Goal: Task Accomplishment & Management: Complete application form

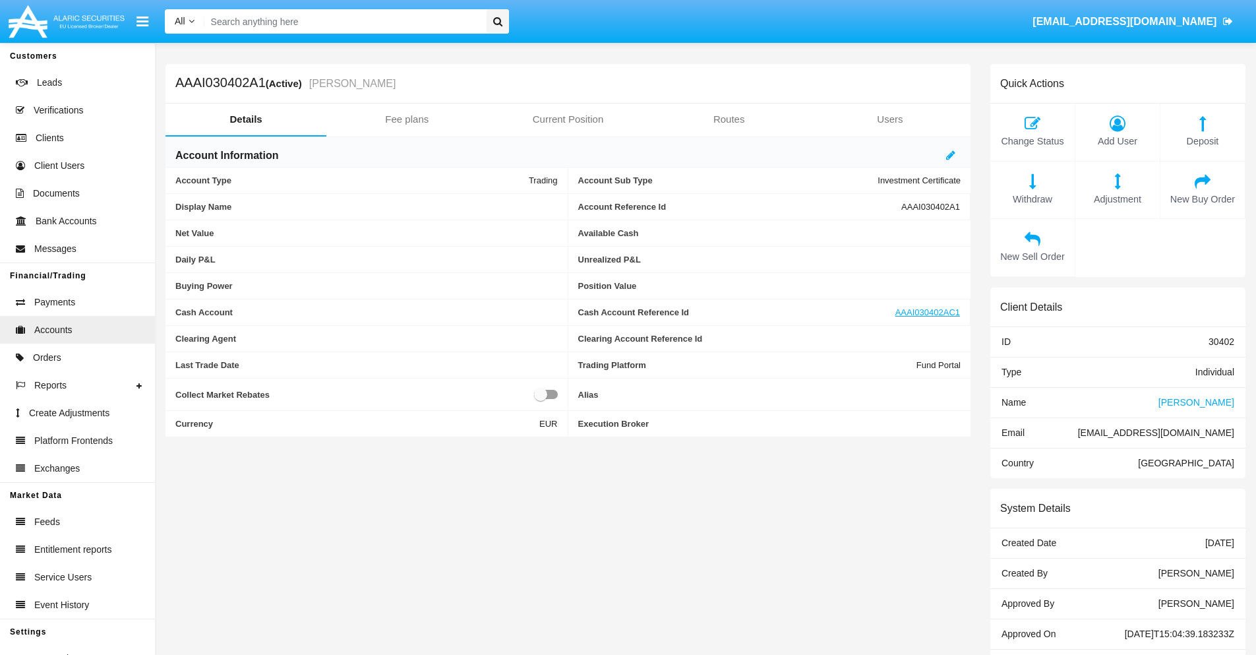
click at [407, 119] on link "Fee plans" at bounding box center [406, 120] width 161 height 32
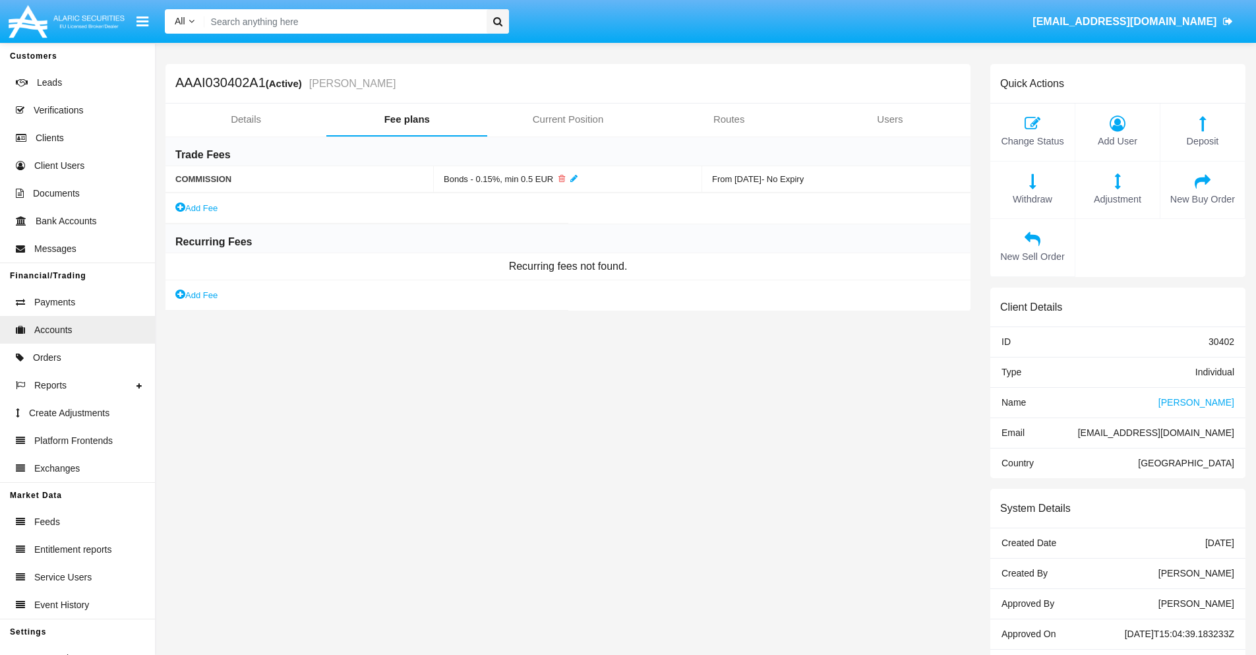
click at [197, 295] on link "Add Fee" at bounding box center [196, 295] width 42 height 14
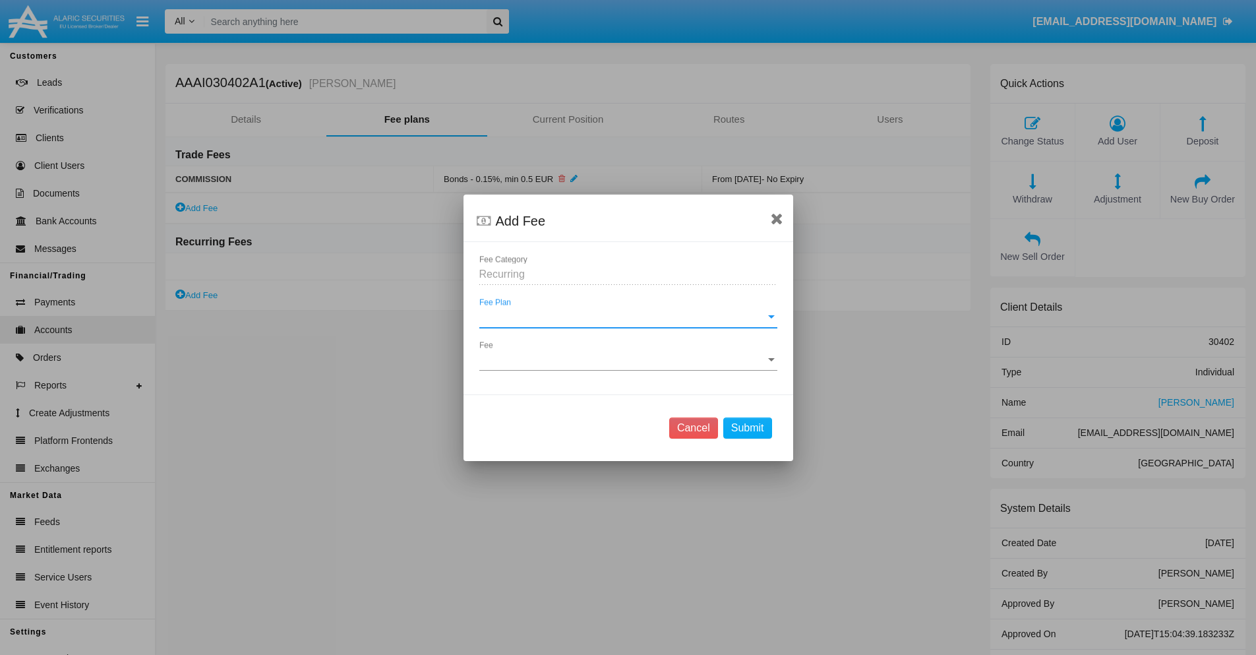
click at [628, 316] on span "Fee Plan" at bounding box center [622, 317] width 286 height 12
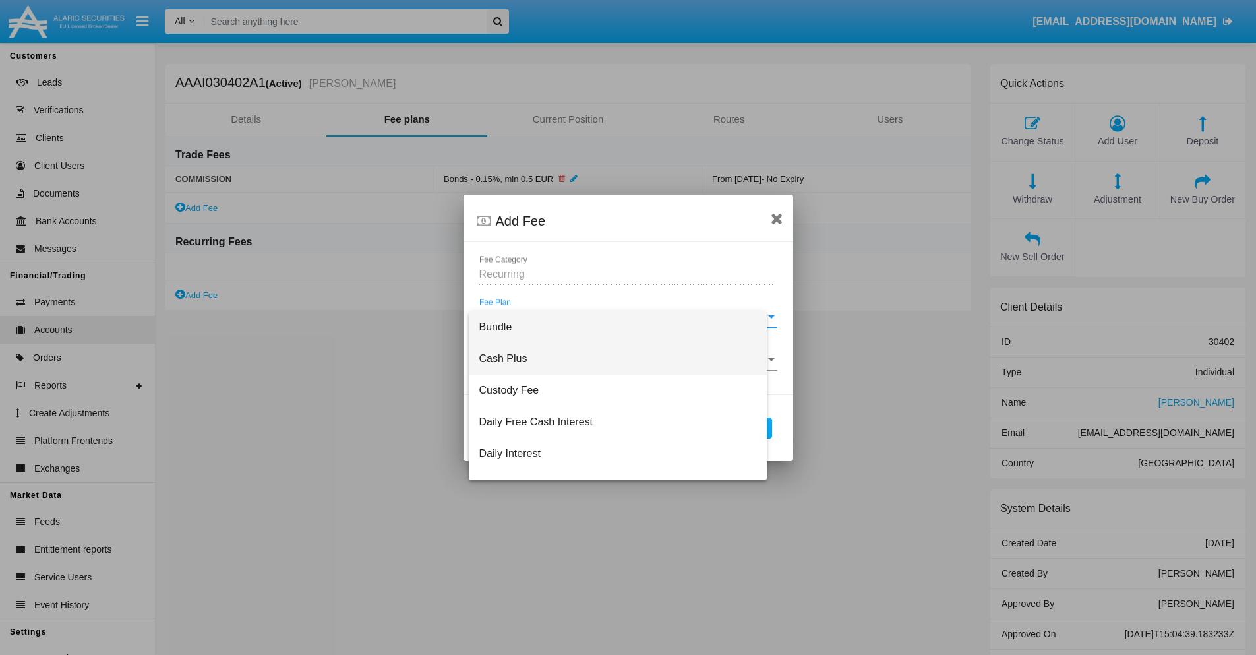
click at [623, 358] on span "Cash Plus" at bounding box center [617, 359] width 277 height 32
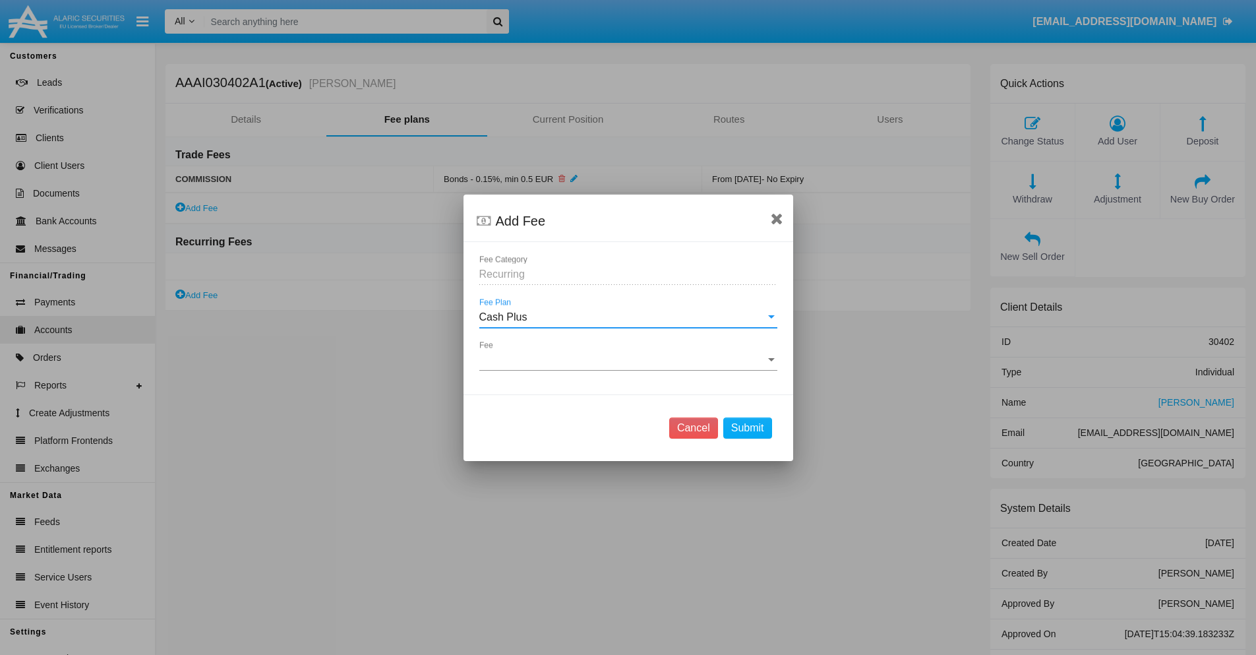
click at [628, 359] on span "Fee" at bounding box center [622, 360] width 286 height 12
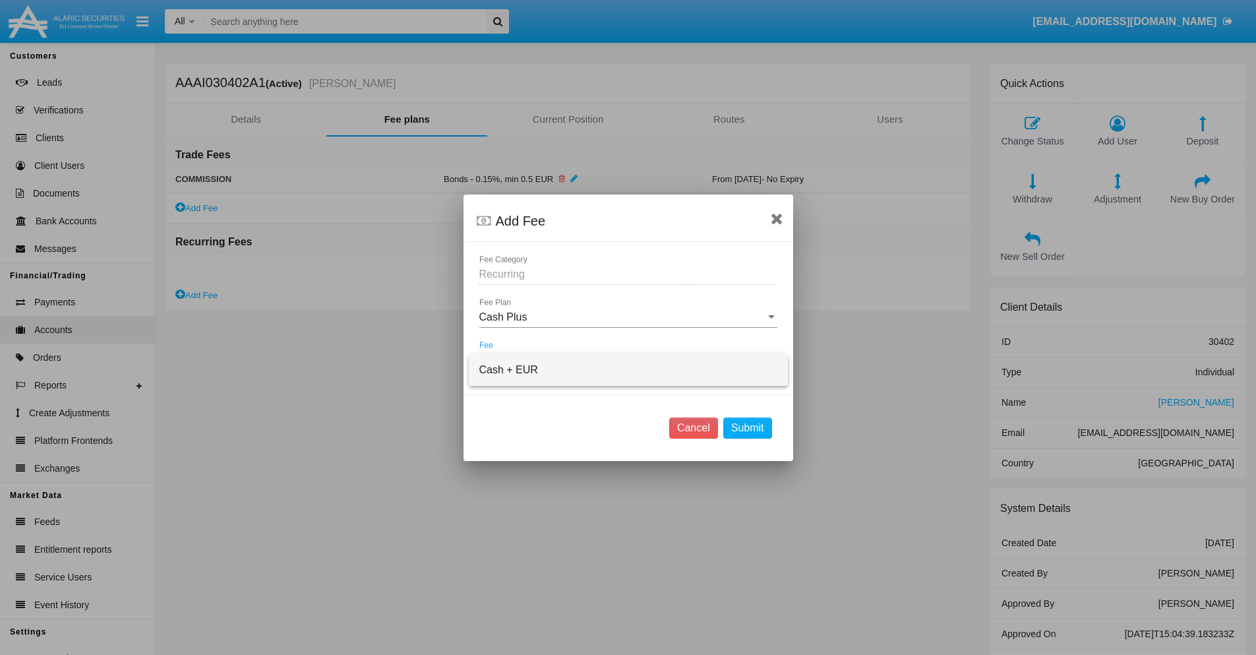
click at [628, 369] on span "Cash + EUR" at bounding box center [628, 370] width 298 height 32
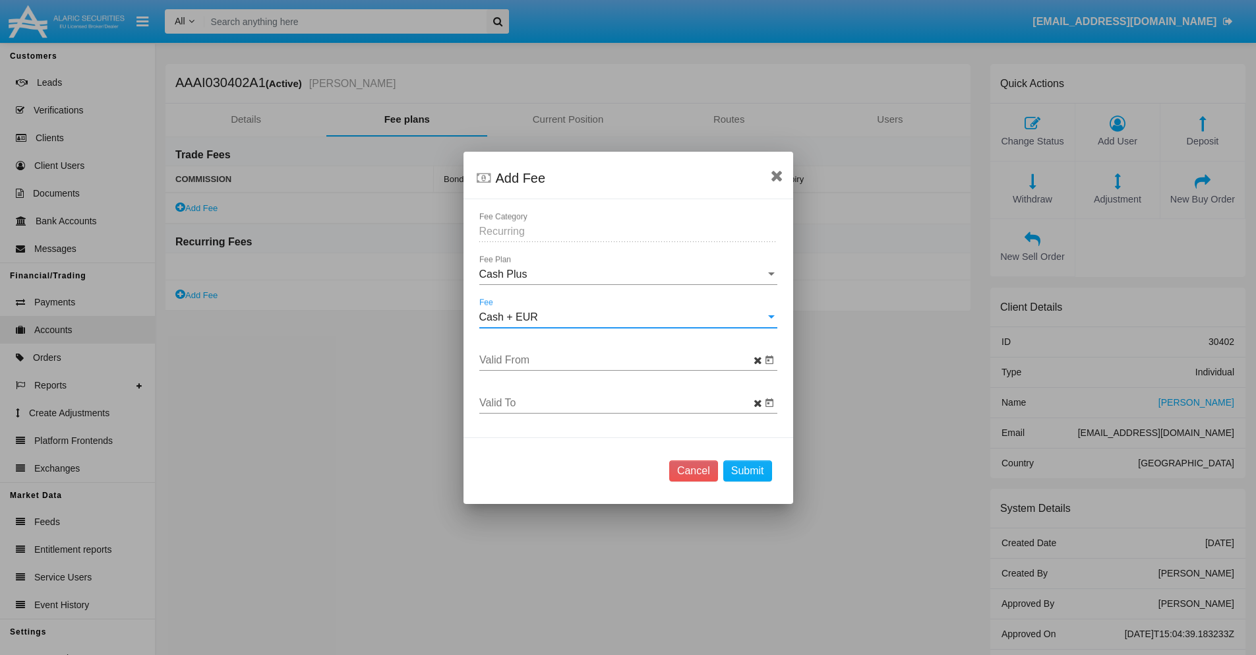
click at [620, 359] on input "Valid From" at bounding box center [620, 360] width 282 height 12
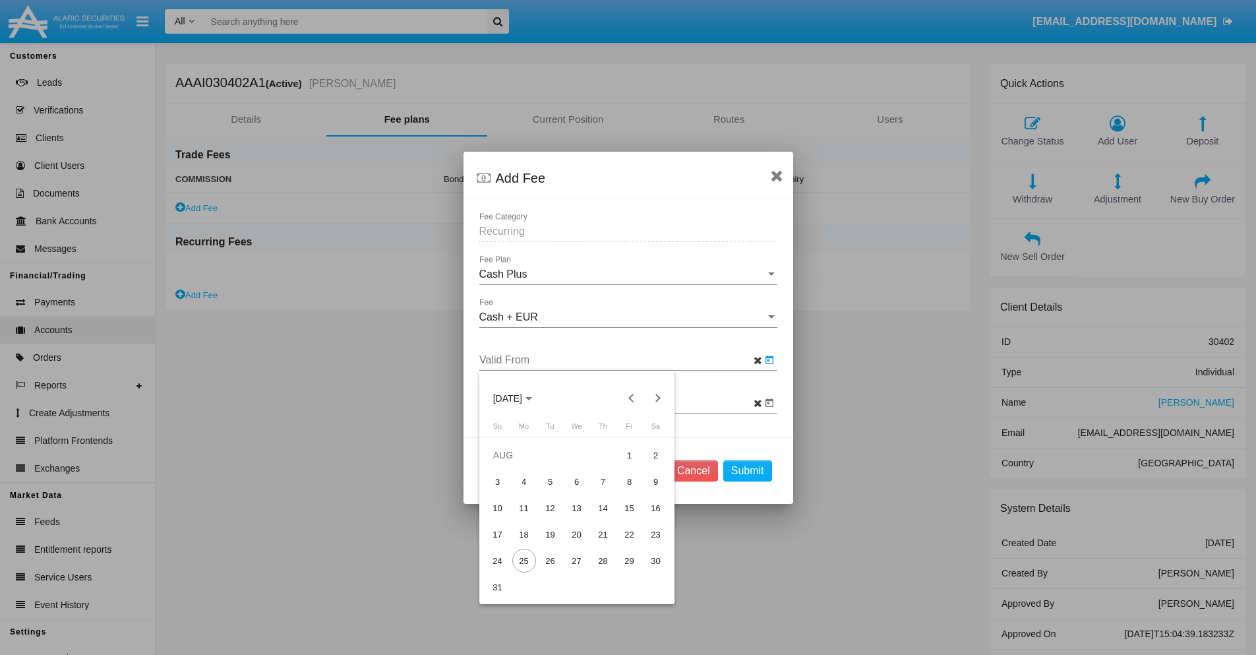
click at [519, 398] on span "[DATE]" at bounding box center [507, 398] width 29 height 11
click at [553, 491] on div "2025" at bounding box center [554, 492] width 42 height 24
click at [645, 491] on div "AUG" at bounding box center [646, 492] width 42 height 24
click at [523, 560] on div "25" at bounding box center [524, 560] width 24 height 24
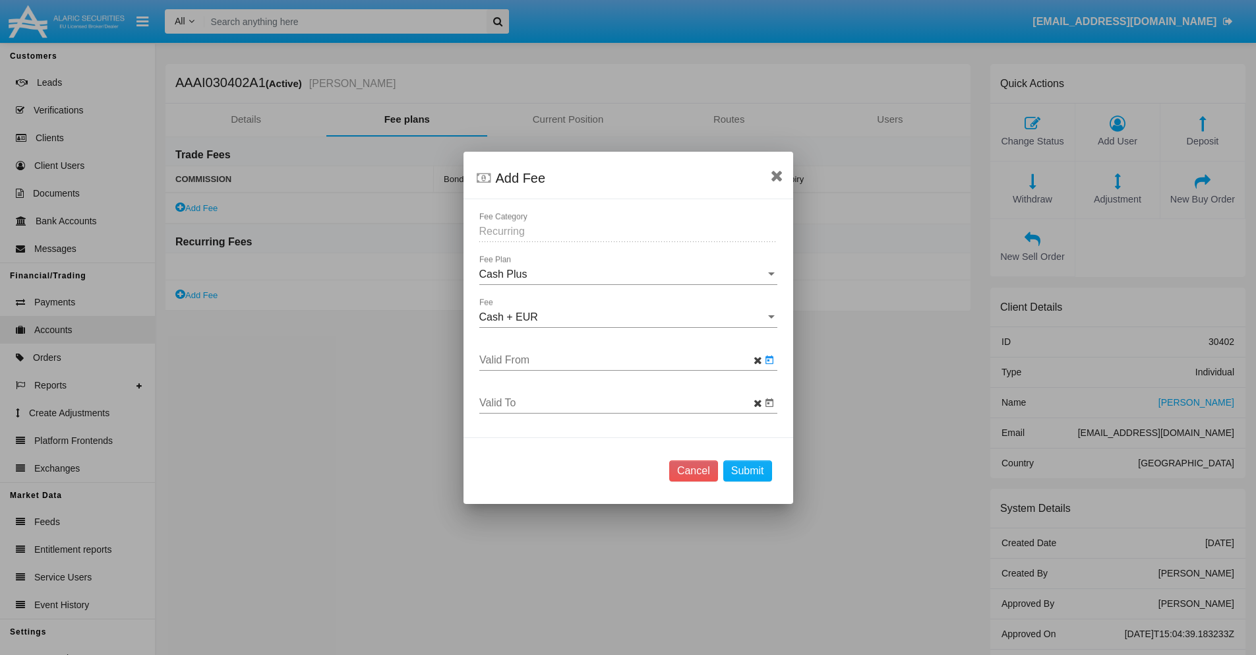
type input "[DATE]"
click at [620, 402] on input "Valid To" at bounding box center [620, 403] width 282 height 12
click at [519, 177] on span "[DATE]" at bounding box center [507, 178] width 29 height 11
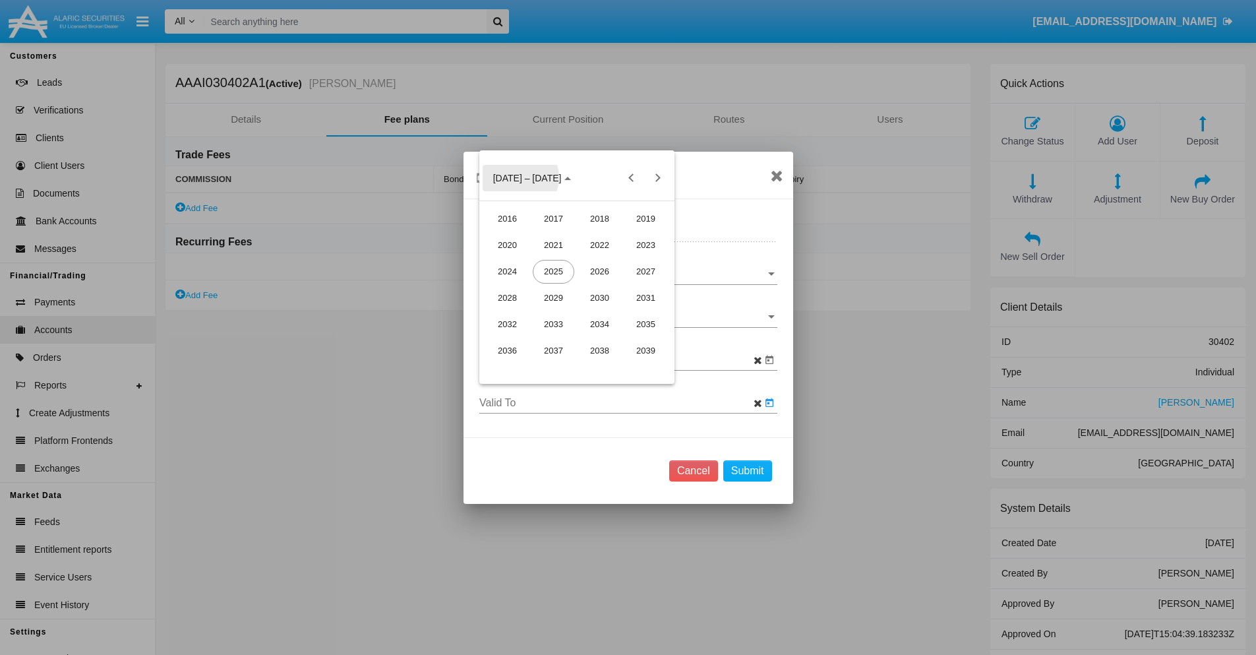
click at [553, 271] on div "2025" at bounding box center [554, 272] width 42 height 24
click at [507, 297] on div "SEP" at bounding box center [508, 298] width 42 height 24
click at [629, 340] on div "26" at bounding box center [630, 340] width 24 height 24
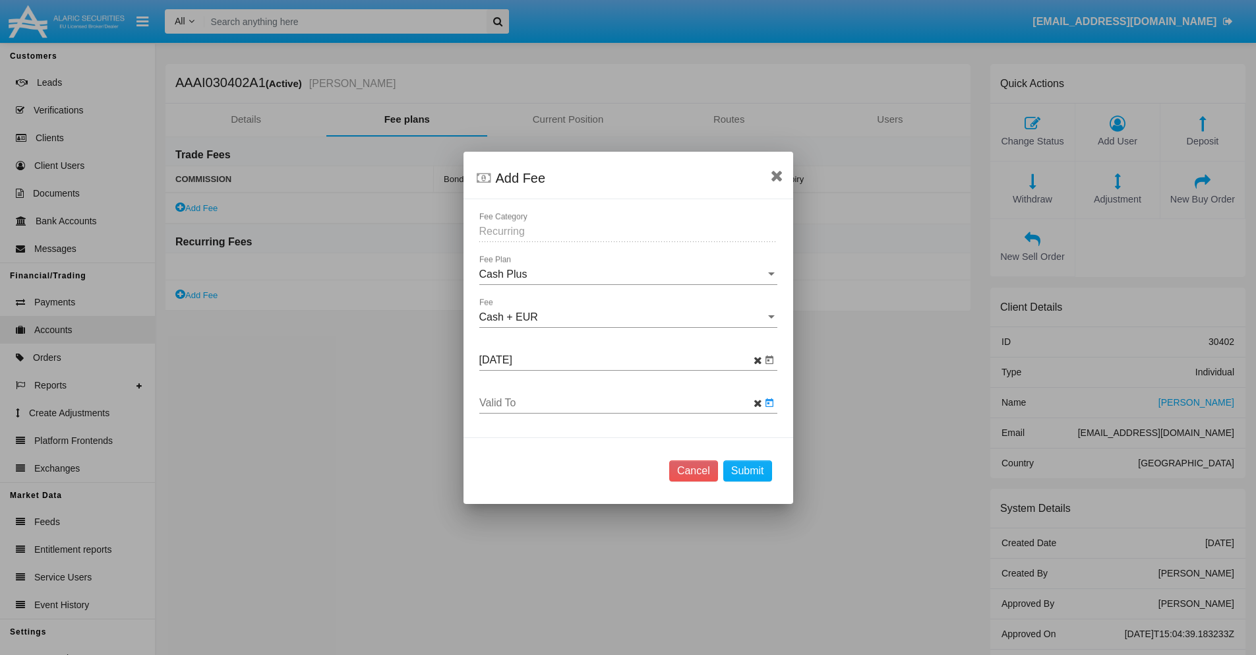
type input "[DATE]"
click at [747, 470] on button "Submit" at bounding box center [747, 470] width 49 height 21
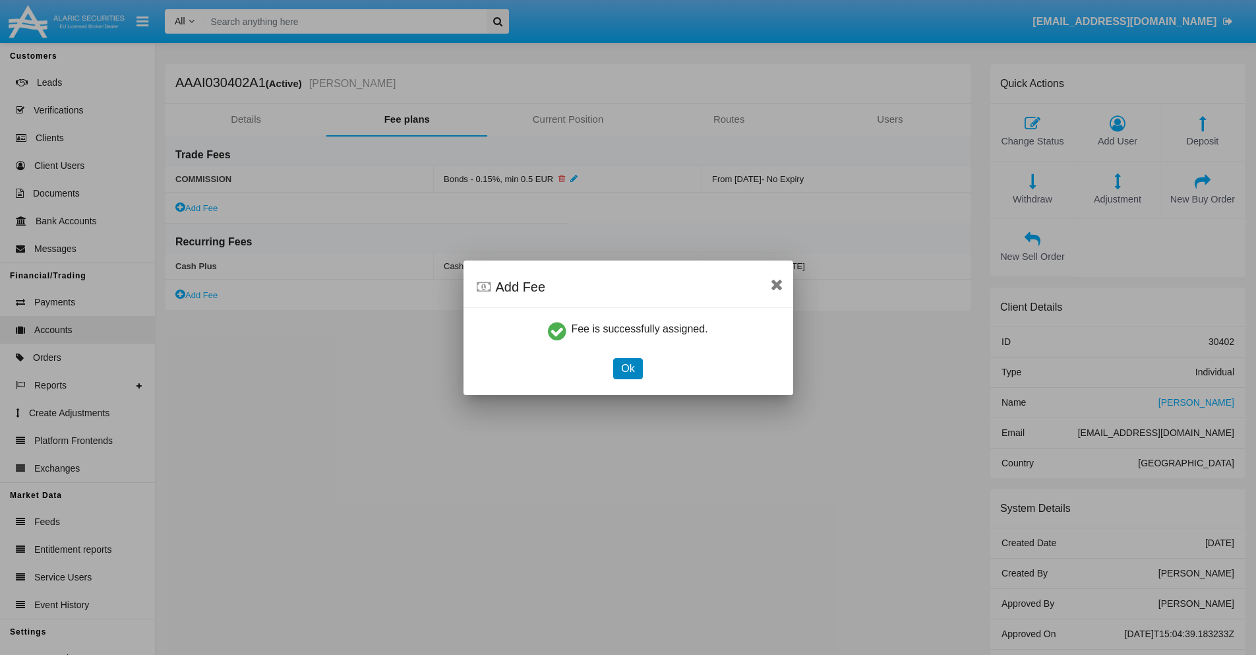
click at [628, 368] on button "Ok" at bounding box center [627, 368] width 29 height 21
